Goal: Check status: Check status

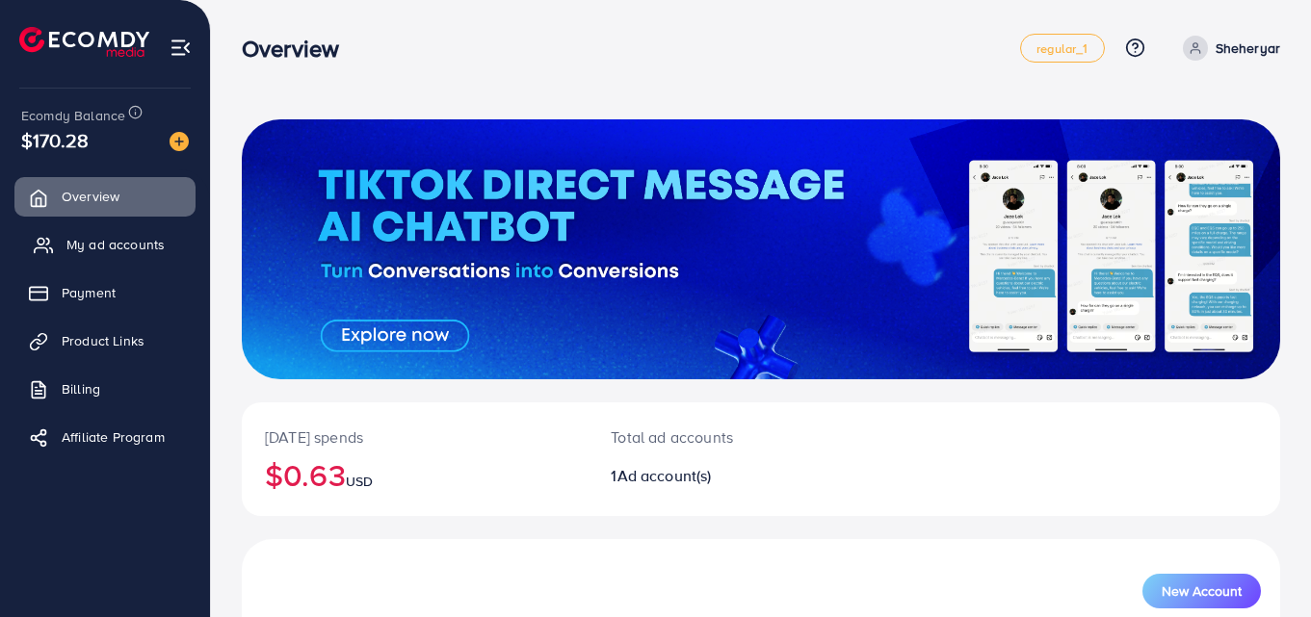
click at [101, 237] on span "My ad accounts" at bounding box center [115, 244] width 98 height 19
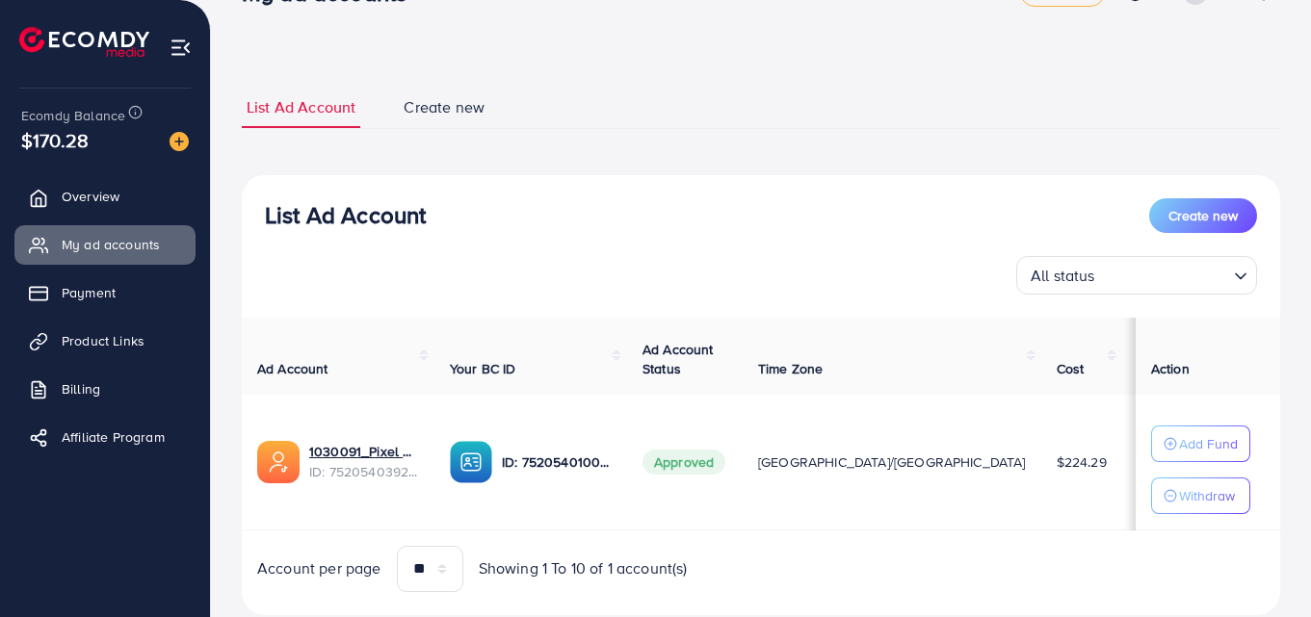
scroll to position [48, 0]
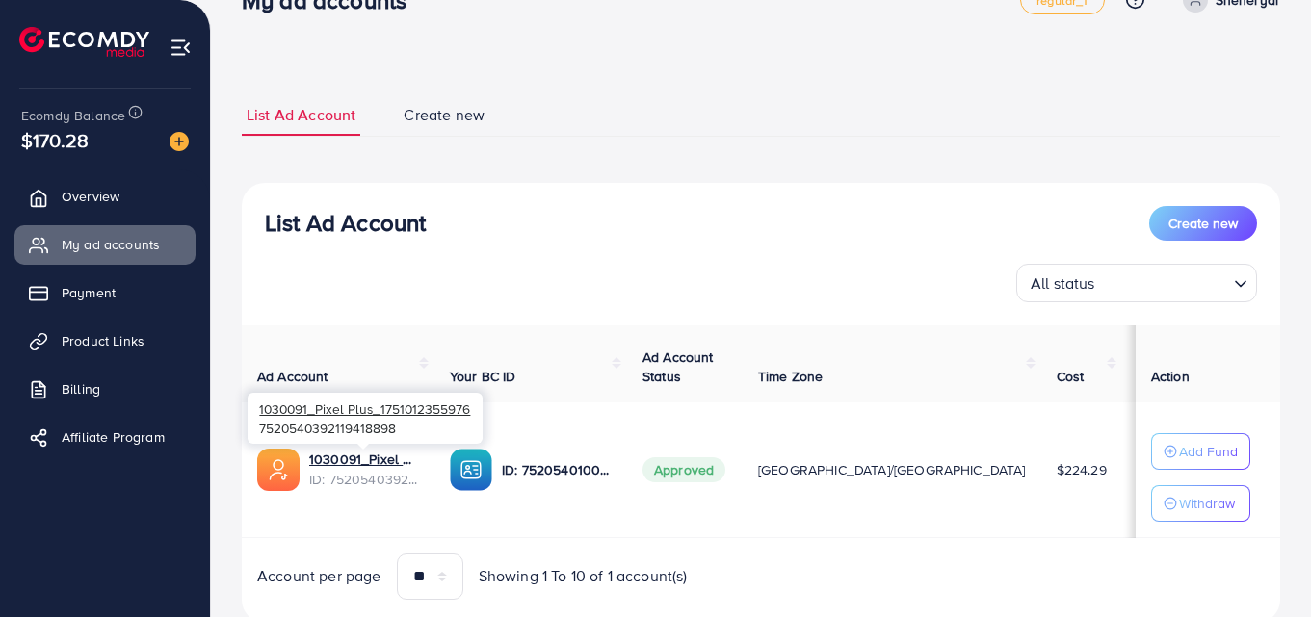
click at [361, 470] on span "ID: 7520540392119418898" at bounding box center [364, 479] width 110 height 19
click at [368, 455] on link "1030091_Pixel Plus_1751012355976" at bounding box center [364, 459] width 110 height 19
